Goal: Book appointment/travel/reservation

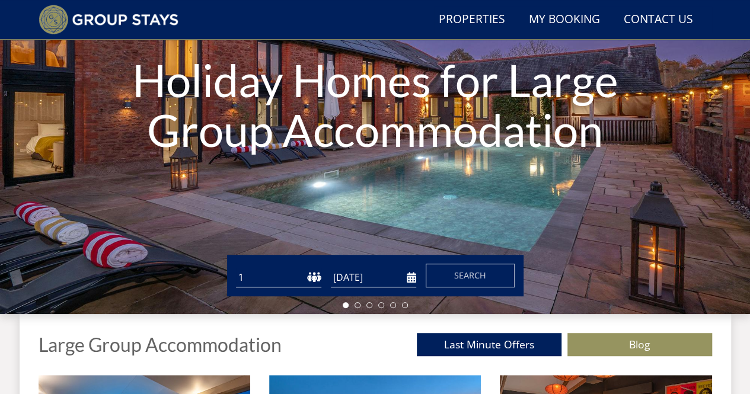
scroll to position [209, 0]
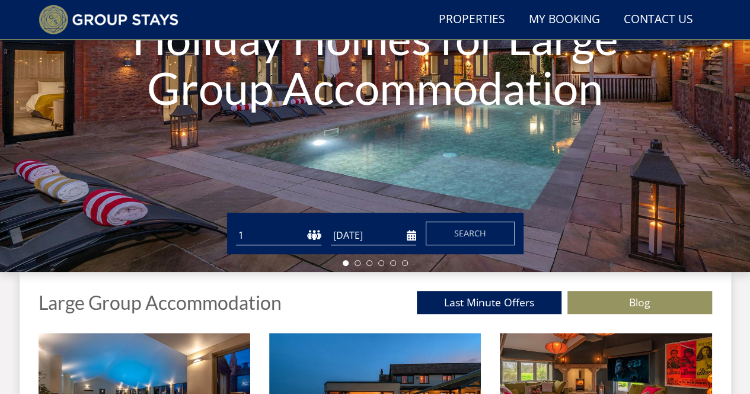
click at [286, 238] on select "1 2 3 4 5 6 7 8 9 10 11 12 13 14 15 16 17 18 19 20 21 22 23 24 25 26 27 28 29 3…" at bounding box center [278, 236] width 85 height 20
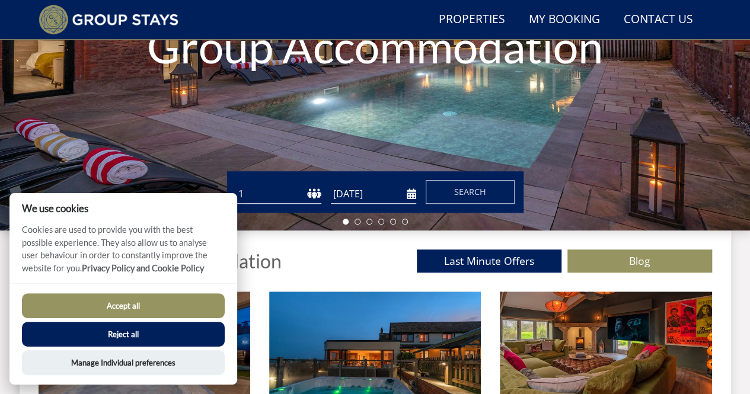
scroll to position [268, 0]
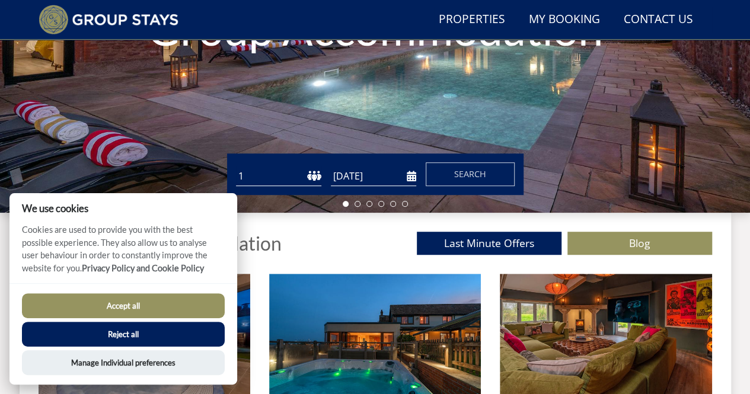
drag, startPoint x: 143, startPoint y: 333, endPoint x: 173, endPoint y: 298, distance: 46.2
click at [143, 332] on button "Reject all" at bounding box center [123, 334] width 203 height 25
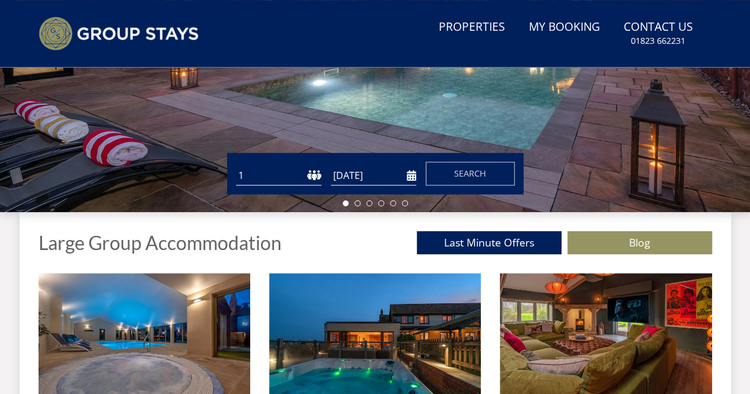
click at [238, 176] on select "1 2 3 4 5 6 7 8 9 10 11 12 13 14 15 16 17 18 19 20 21 22 23 24 25 26 27 28 29 3…" at bounding box center [278, 176] width 85 height 20
select select "18"
click at [236, 166] on select "1 2 3 4 5 6 7 8 9 10 11 12 13 14 15 16 17 18 19 20 21 22 23 24 25 26 27 28 29 3…" at bounding box center [278, 176] width 85 height 20
click at [410, 178] on input "[DATE]" at bounding box center [373, 176] width 85 height 20
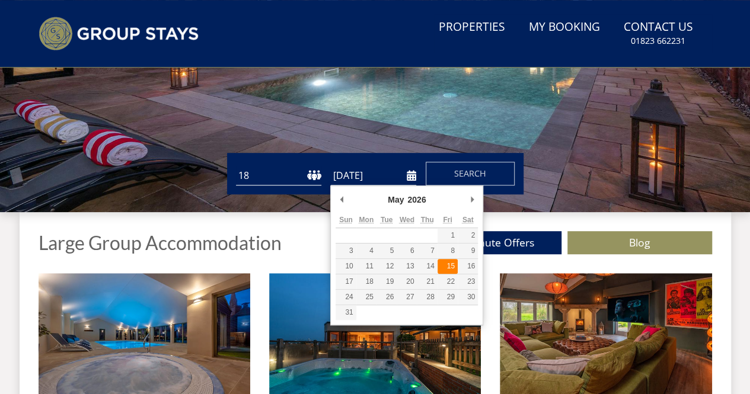
type input "[DATE]"
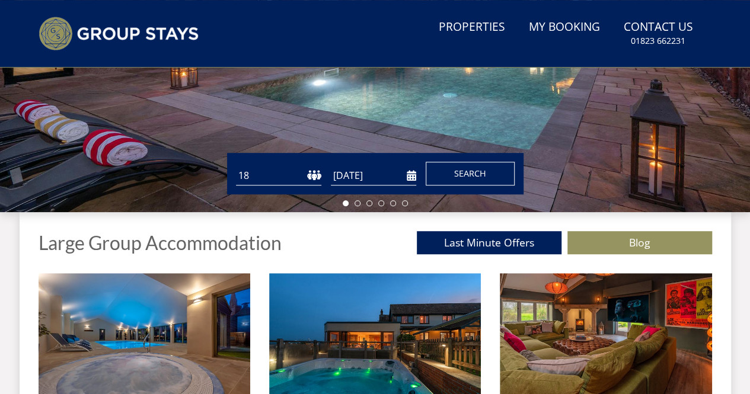
click at [452, 178] on button "Search" at bounding box center [469, 174] width 89 height 24
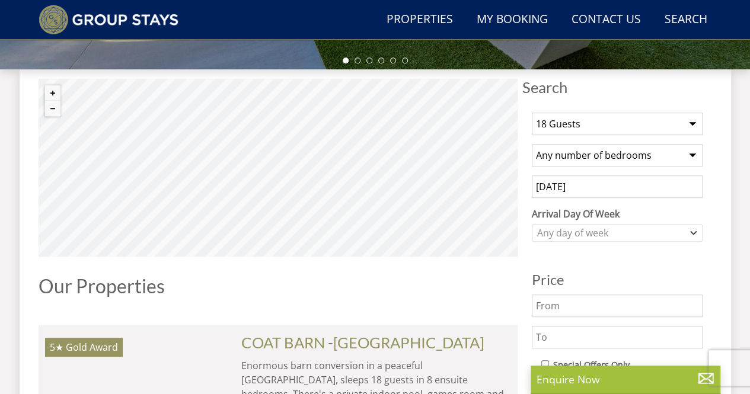
scroll to position [415, 0]
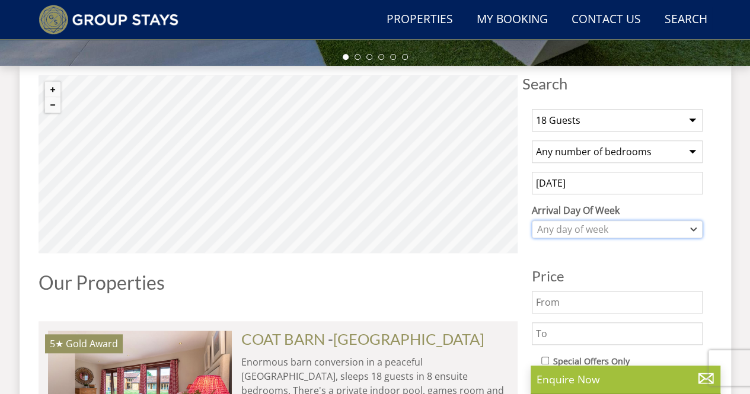
click at [681, 231] on div "Any day of week" at bounding box center [610, 229] width 153 height 13
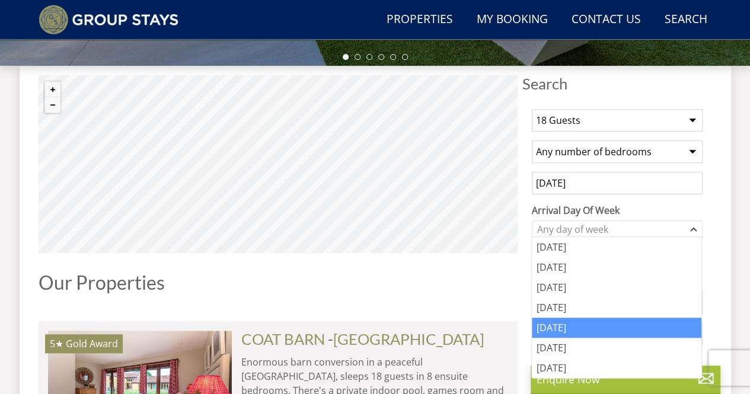
click at [574, 319] on div "[DATE]" at bounding box center [616, 328] width 169 height 20
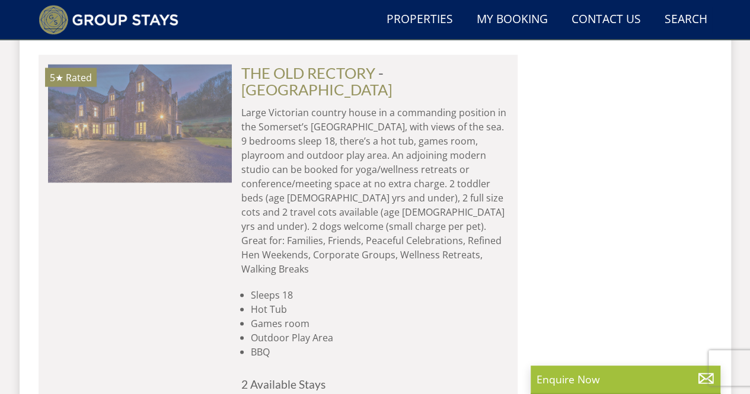
scroll to position [1007, 0]
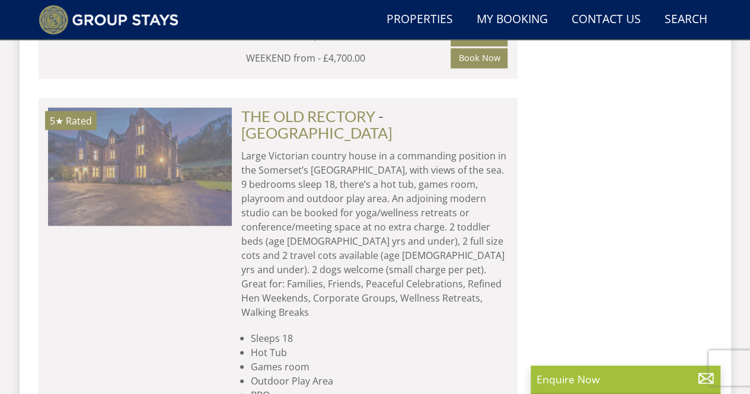
click at [178, 161] on img at bounding box center [140, 166] width 184 height 119
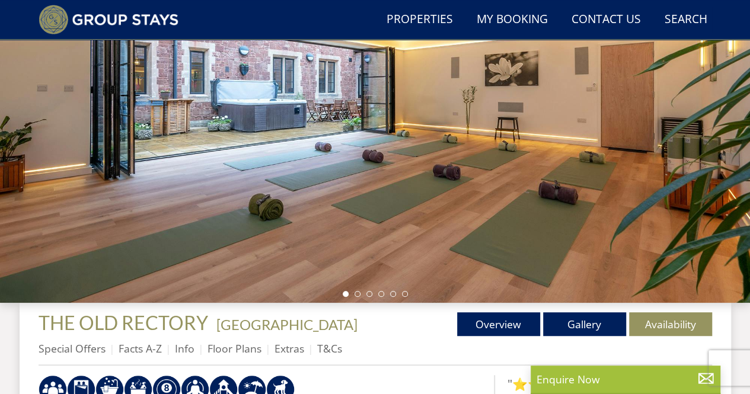
scroll to position [237, 0]
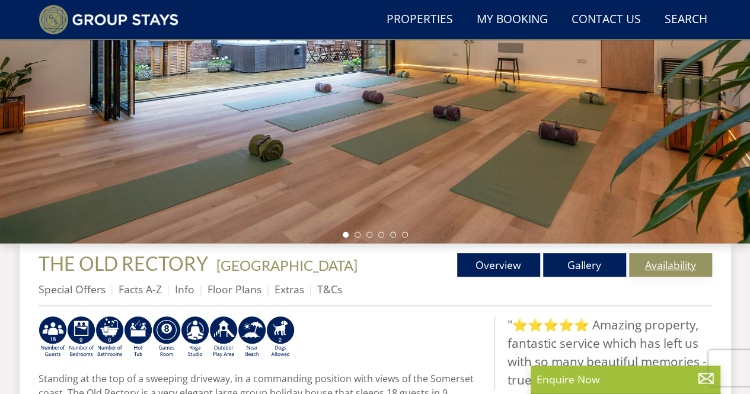
click at [647, 275] on link "Availability" at bounding box center [670, 265] width 83 height 24
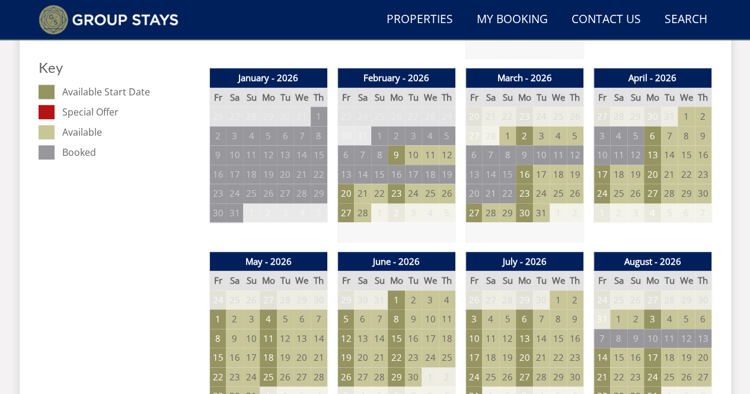
scroll to position [711, 0]
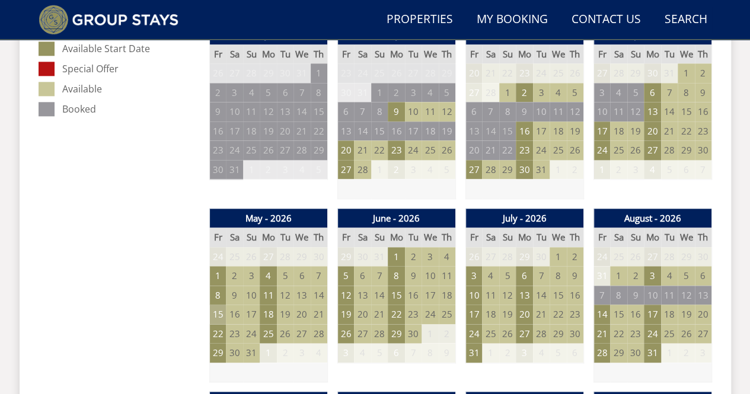
click at [214, 309] on td "15" at bounding box center [217, 315] width 17 height 20
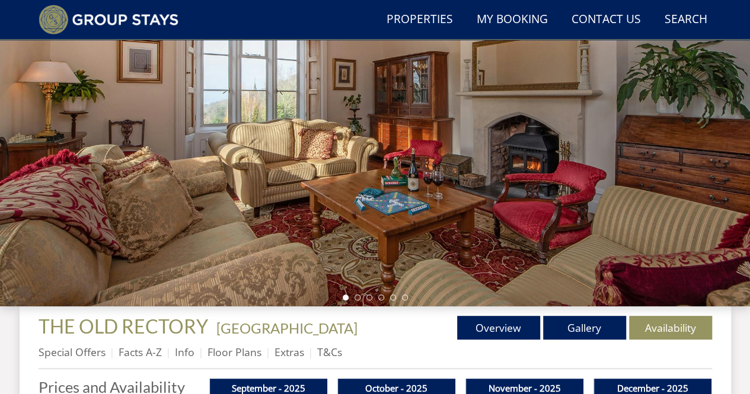
scroll to position [237, 0]
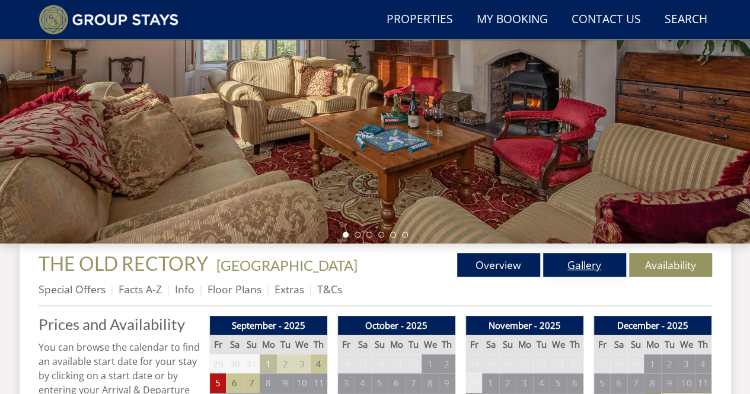
click at [576, 263] on link "Gallery" at bounding box center [584, 265] width 83 height 24
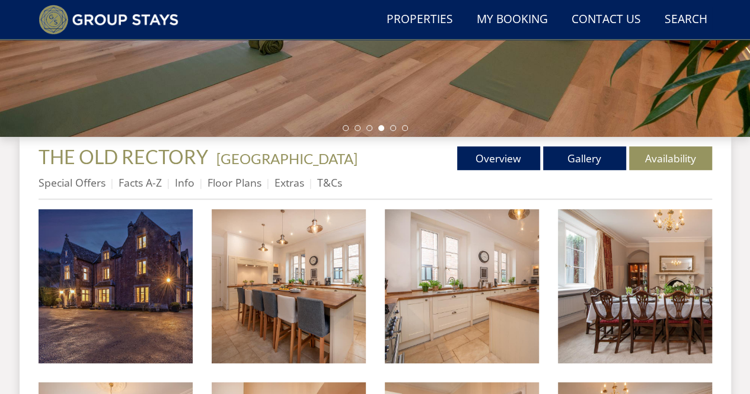
scroll to position [356, 0]
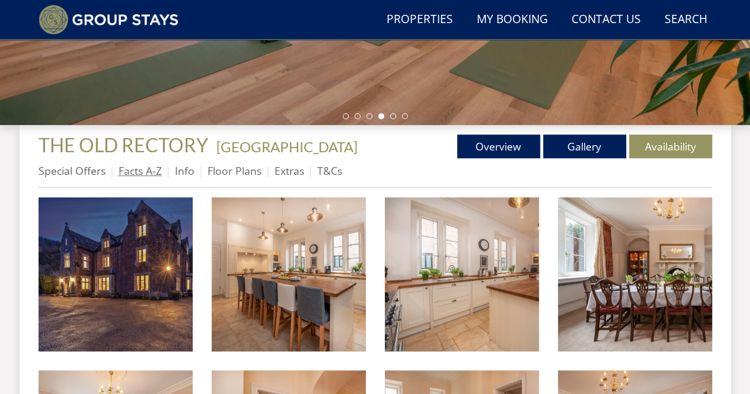
click at [151, 170] on link "Facts A-Z" at bounding box center [140, 171] width 43 height 14
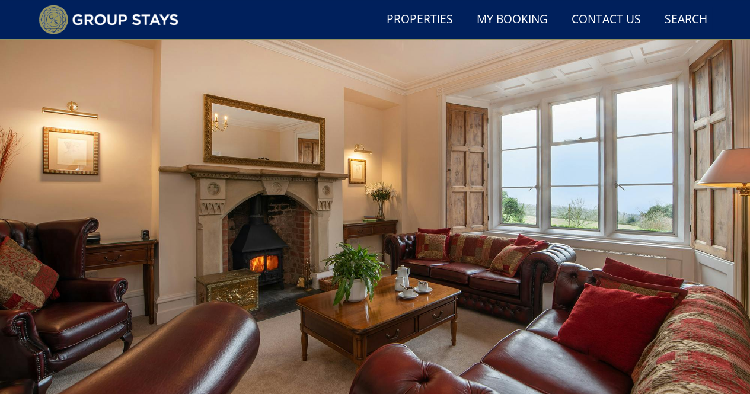
scroll to position [237, 0]
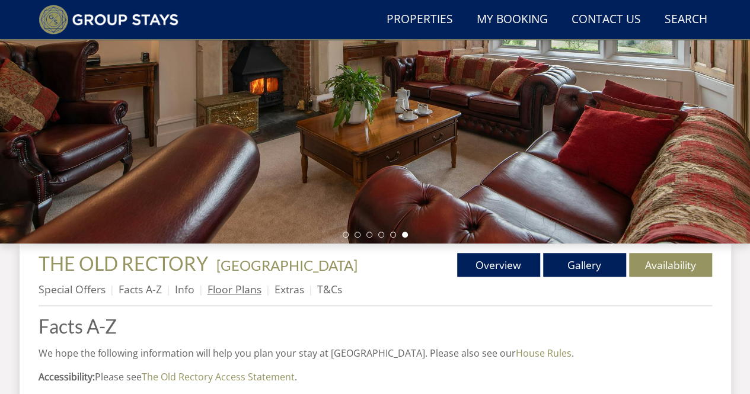
click at [232, 290] on link "Floor Plans" at bounding box center [234, 289] width 54 height 14
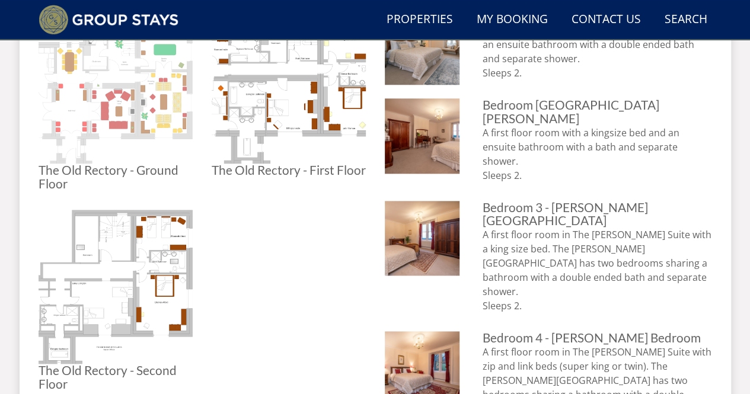
scroll to position [474, 0]
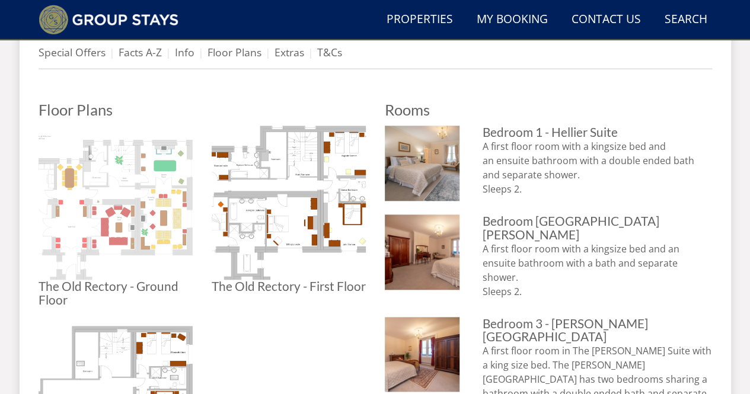
click at [140, 219] on img at bounding box center [116, 203] width 154 height 154
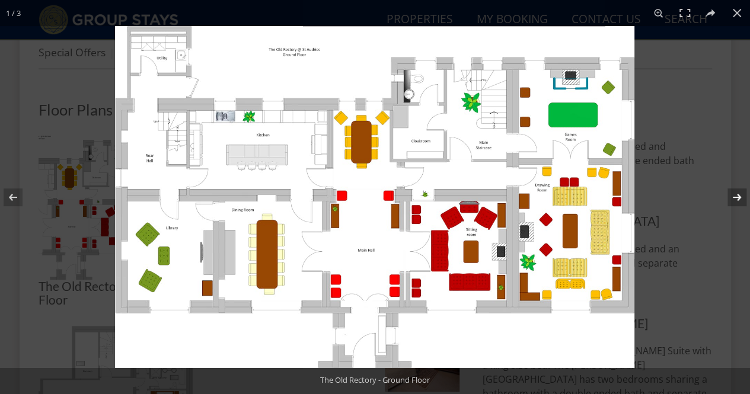
click at [740, 202] on button at bounding box center [728, 197] width 41 height 59
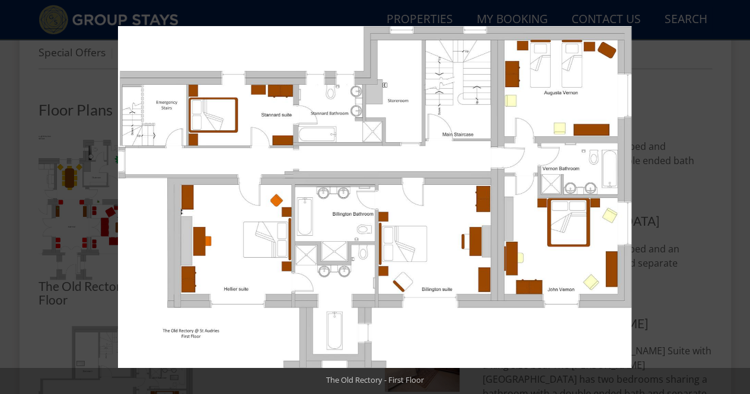
click at [740, 202] on button at bounding box center [728, 197] width 41 height 59
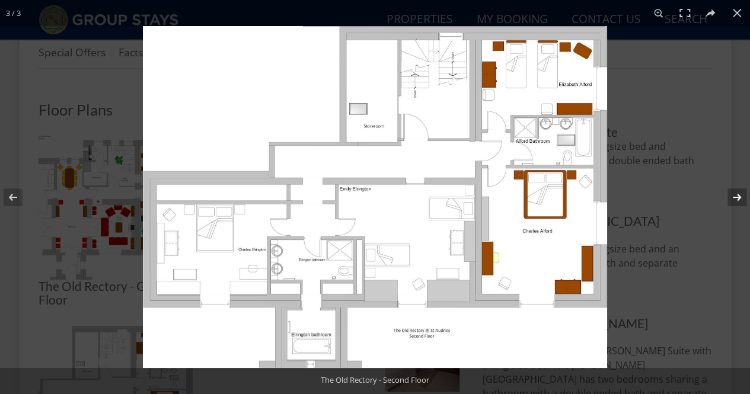
click at [724, 225] on button at bounding box center [728, 197] width 41 height 59
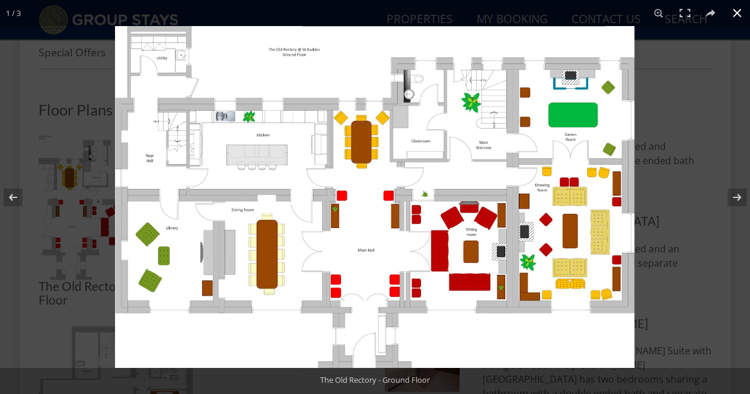
click at [736, 20] on button at bounding box center [737, 13] width 26 height 26
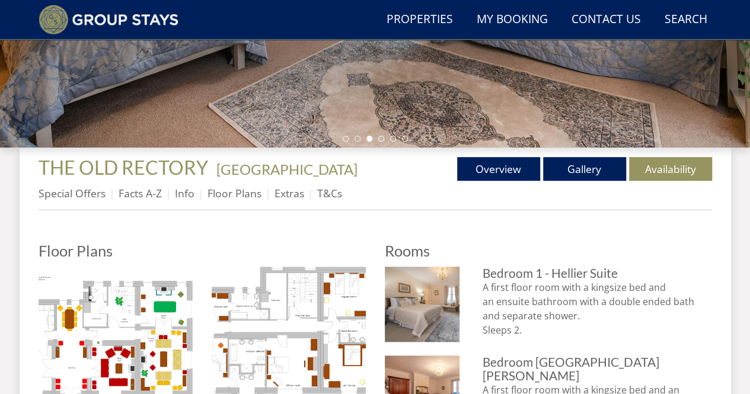
scroll to position [356, 0]
